Goal: Information Seeking & Learning: Learn about a topic

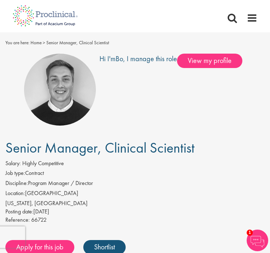
click at [250, 233] on span "1" at bounding box center [250, 232] width 6 height 6
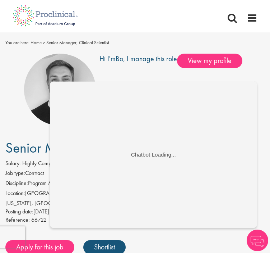
click at [252, 72] on div "Hi I'm Bo , I manage this role View my profile" at bounding box center [134, 90] width 259 height 72
click at [256, 238] on img at bounding box center [258, 240] width 22 height 22
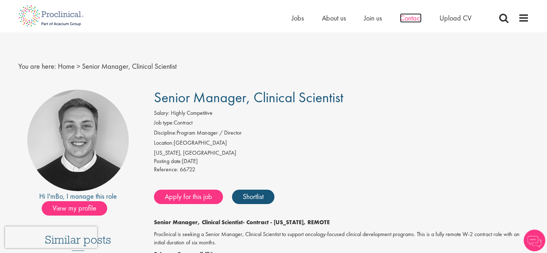
click at [412, 19] on span "Contact" at bounding box center [411, 17] width 22 height 9
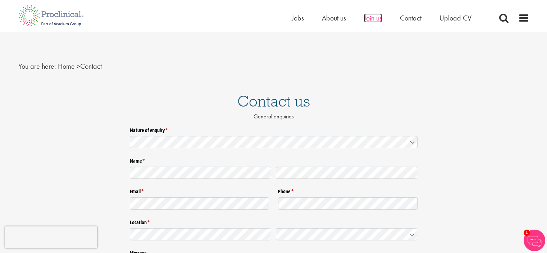
click at [375, 19] on span "Join us" at bounding box center [373, 17] width 18 height 9
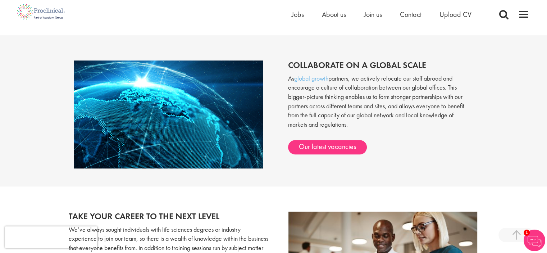
scroll to position [611, 0]
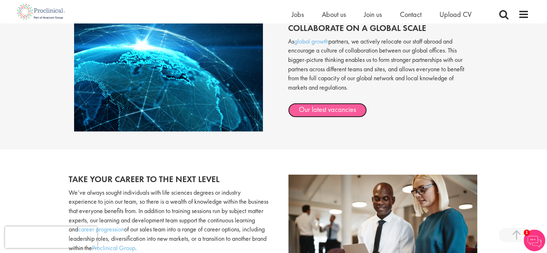
click at [337, 108] on link "Our latest vacancies" at bounding box center [327, 110] width 79 height 14
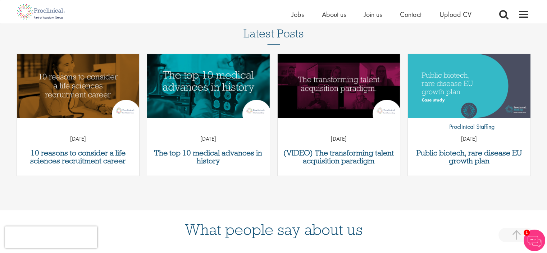
scroll to position [242, 0]
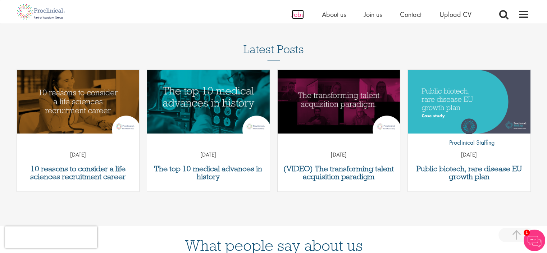
click at [298, 15] on span "Jobs" at bounding box center [297, 14] width 12 height 9
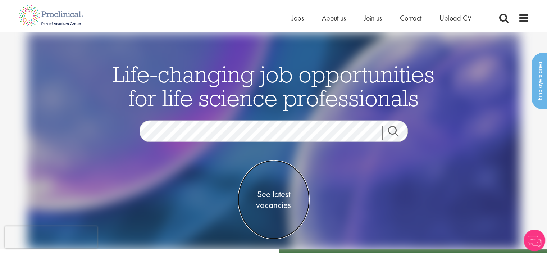
click at [263, 194] on span "See latest vacancies" at bounding box center [274, 199] width 72 height 22
